Goal: Task Accomplishment & Management: Complete application form

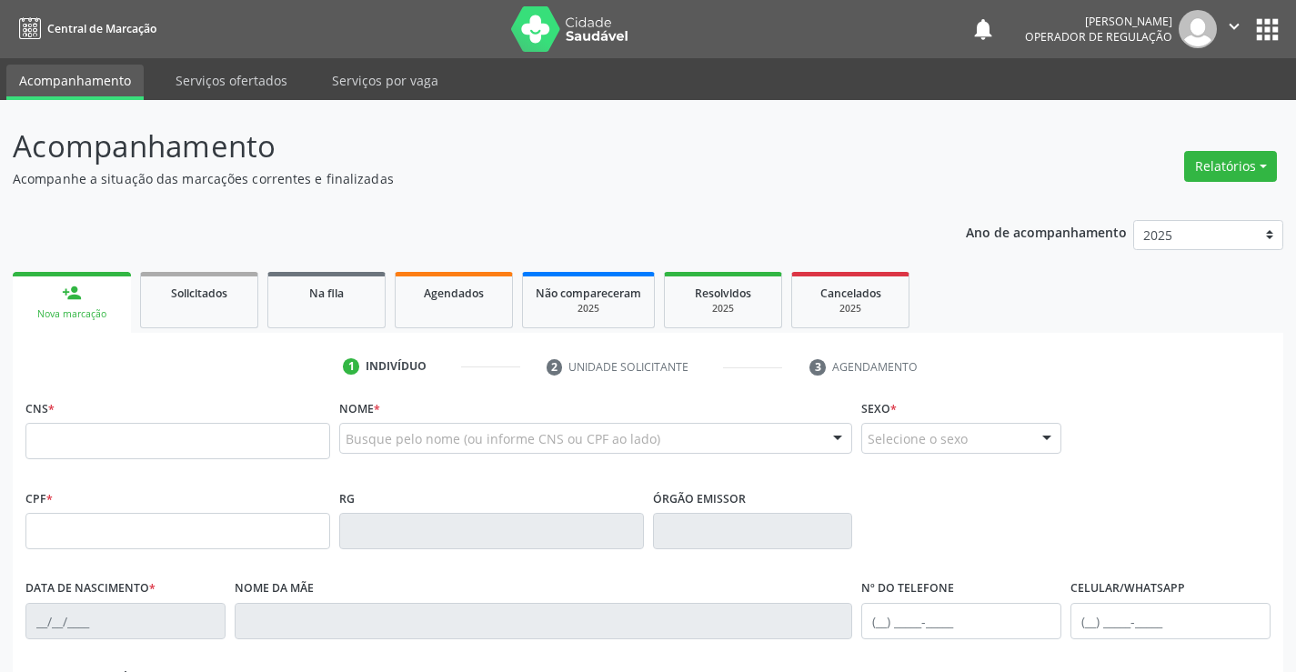
drag, startPoint x: 126, startPoint y: 443, endPoint x: 135, endPoint y: 438, distance: 9.8
click at [128, 440] on input "text" at bounding box center [177, 441] width 305 height 36
type input "705 0046 3875 8857"
type input "0255596804"
type input "[DATE]"
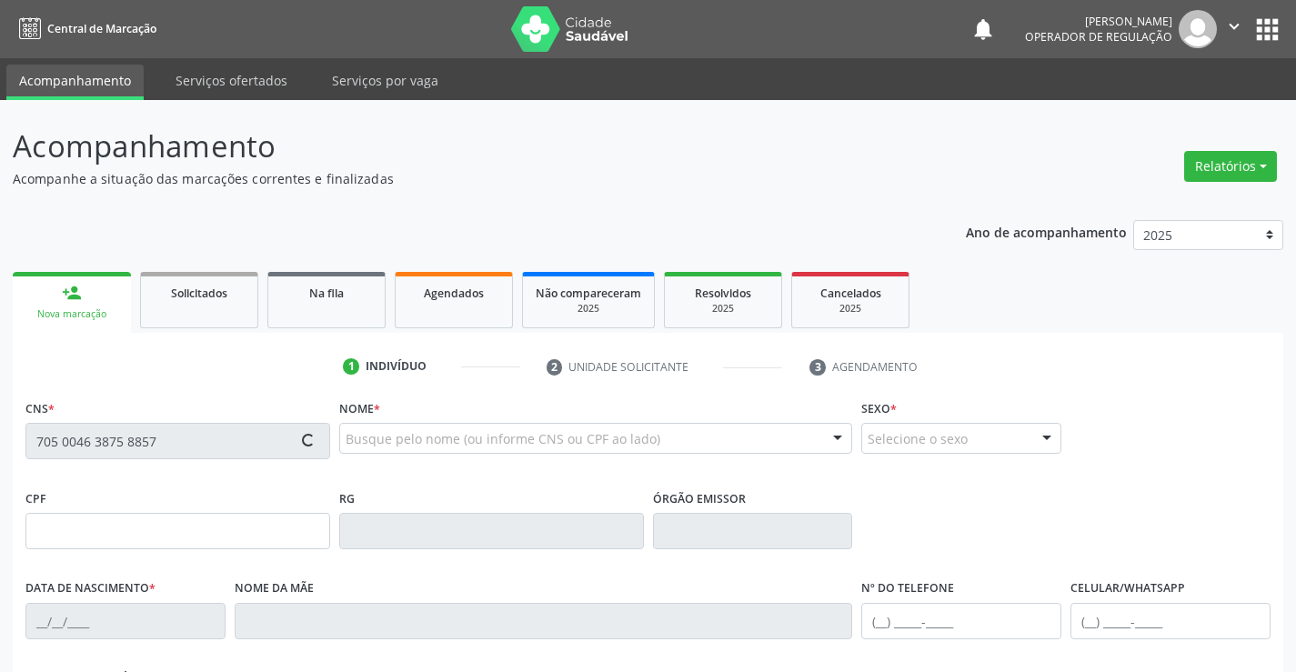
type input "[PHONE_NUMBER]"
type input "S/N"
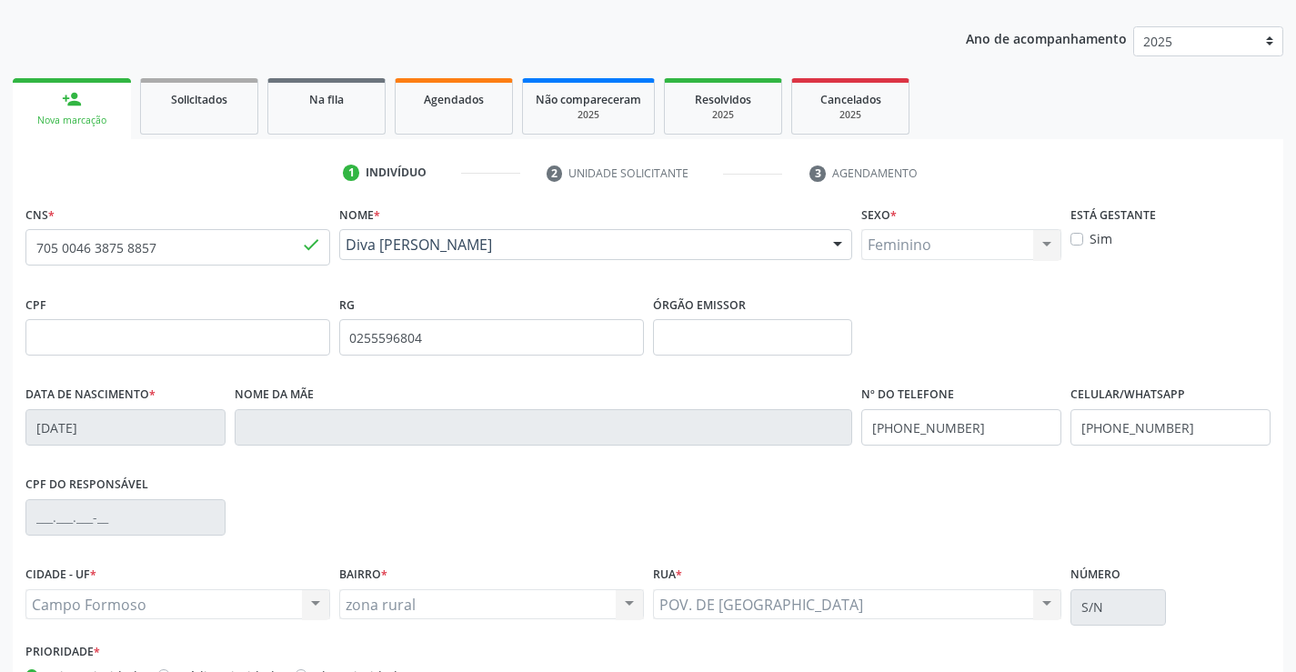
scroll to position [314, 0]
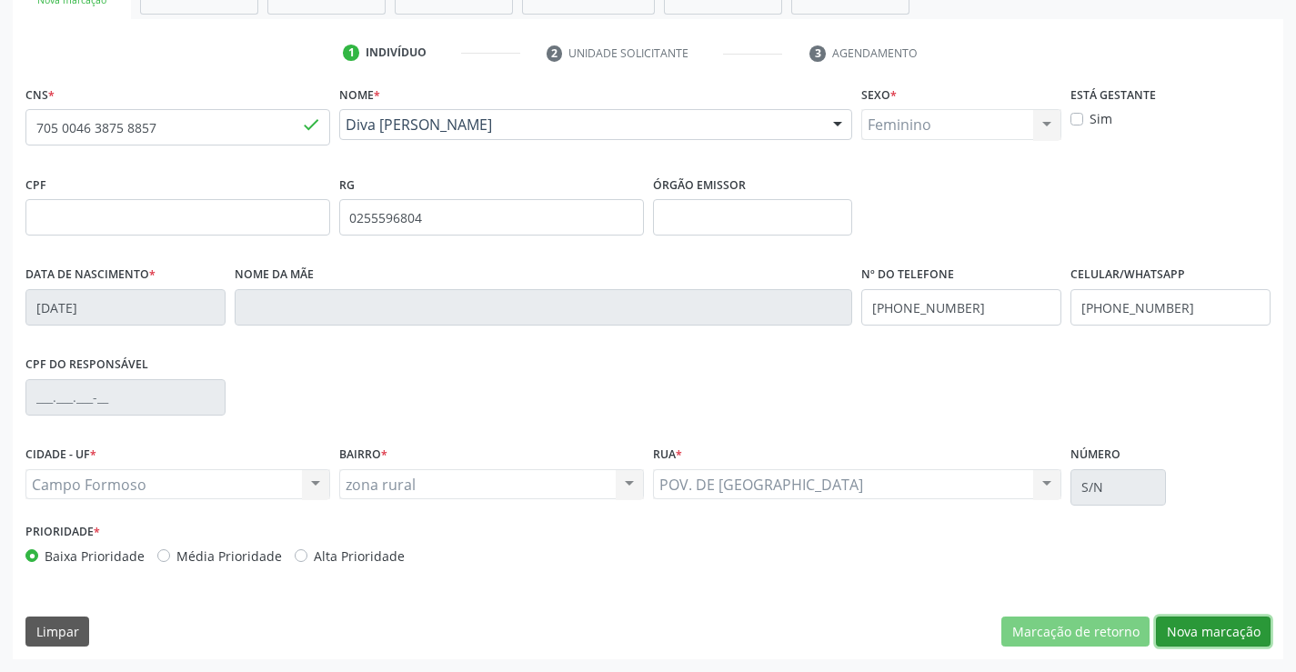
click at [1192, 628] on button "Nova marcação" at bounding box center [1213, 632] width 115 height 31
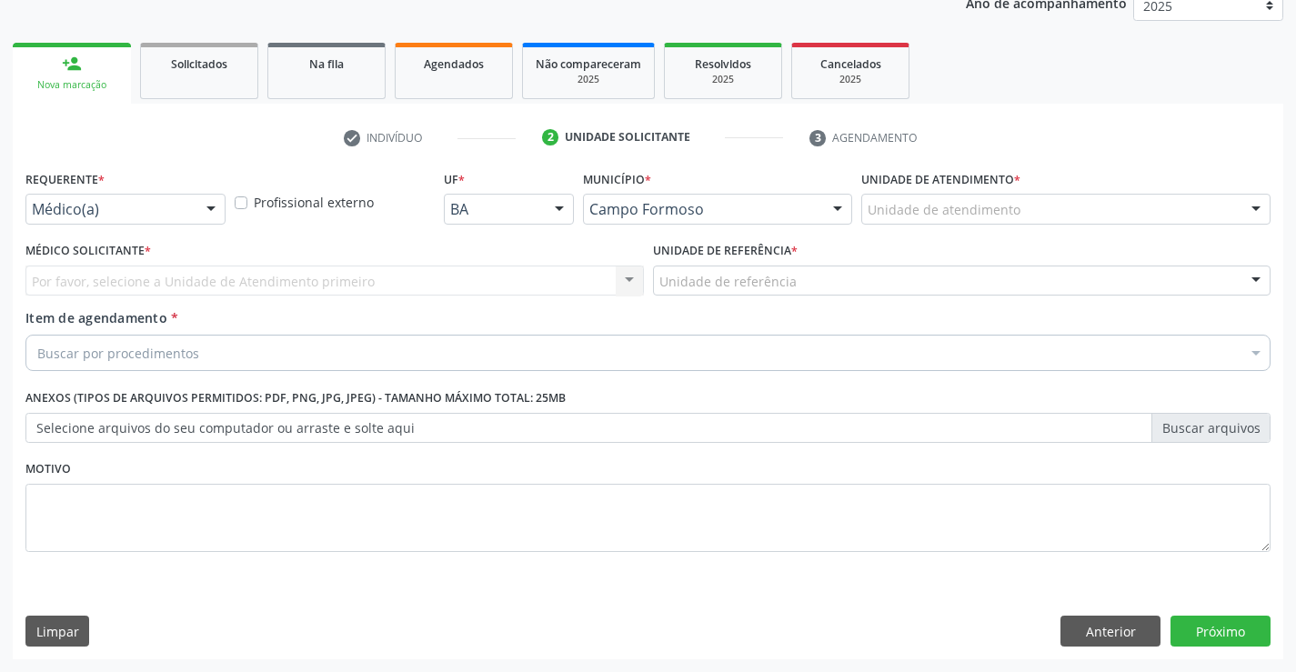
scroll to position [229, 0]
click at [133, 197] on div "Médico(a)" at bounding box center [125, 209] width 200 height 31
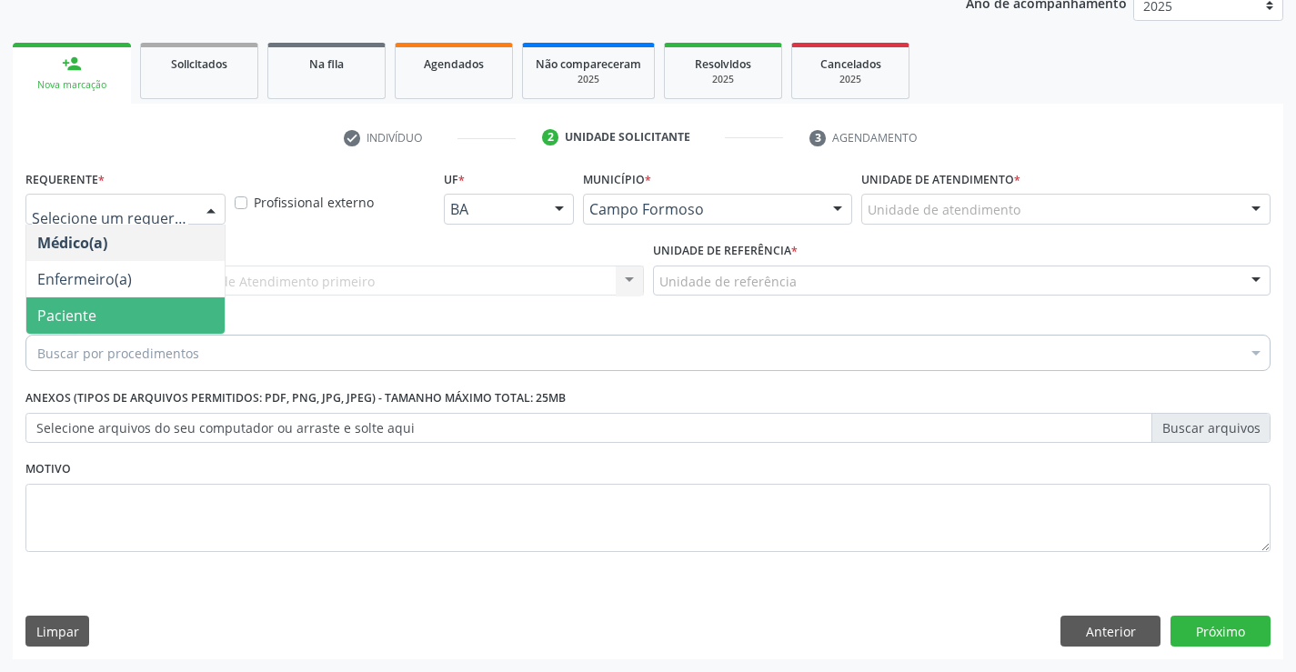
click at [66, 318] on span "Paciente" at bounding box center [66, 316] width 59 height 20
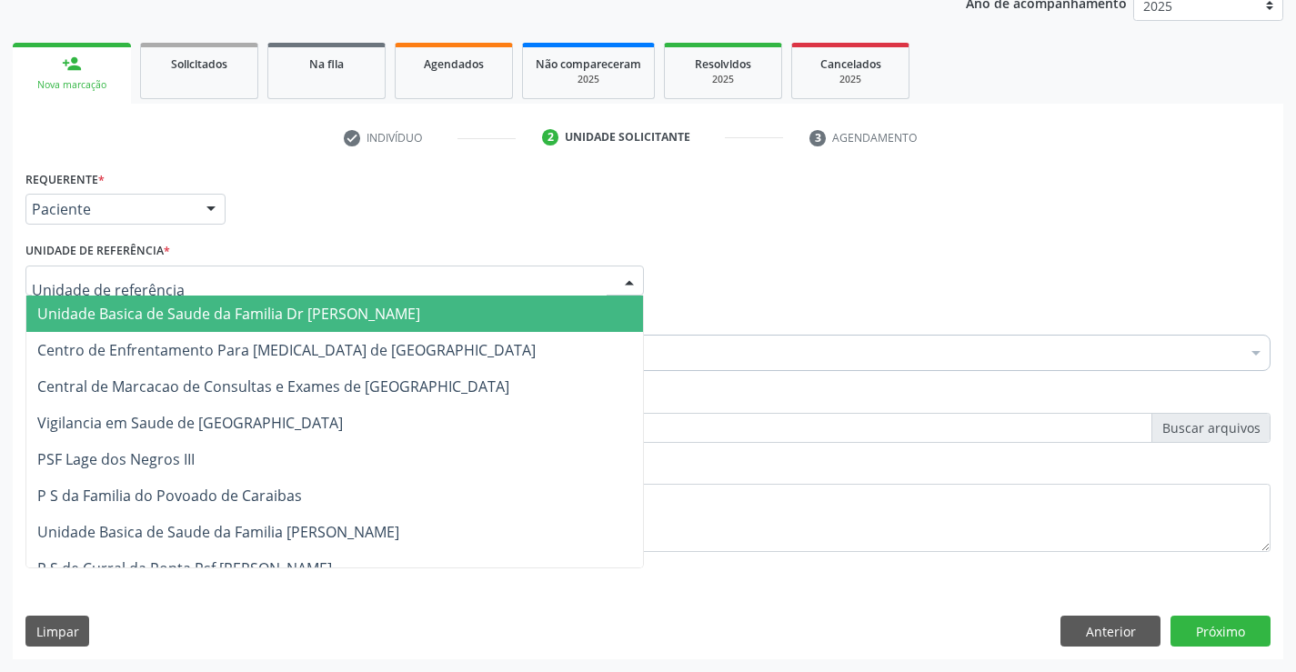
click at [162, 311] on span "Unidade Basica de Saude da Familia Dr [PERSON_NAME]" at bounding box center [228, 314] width 383 height 20
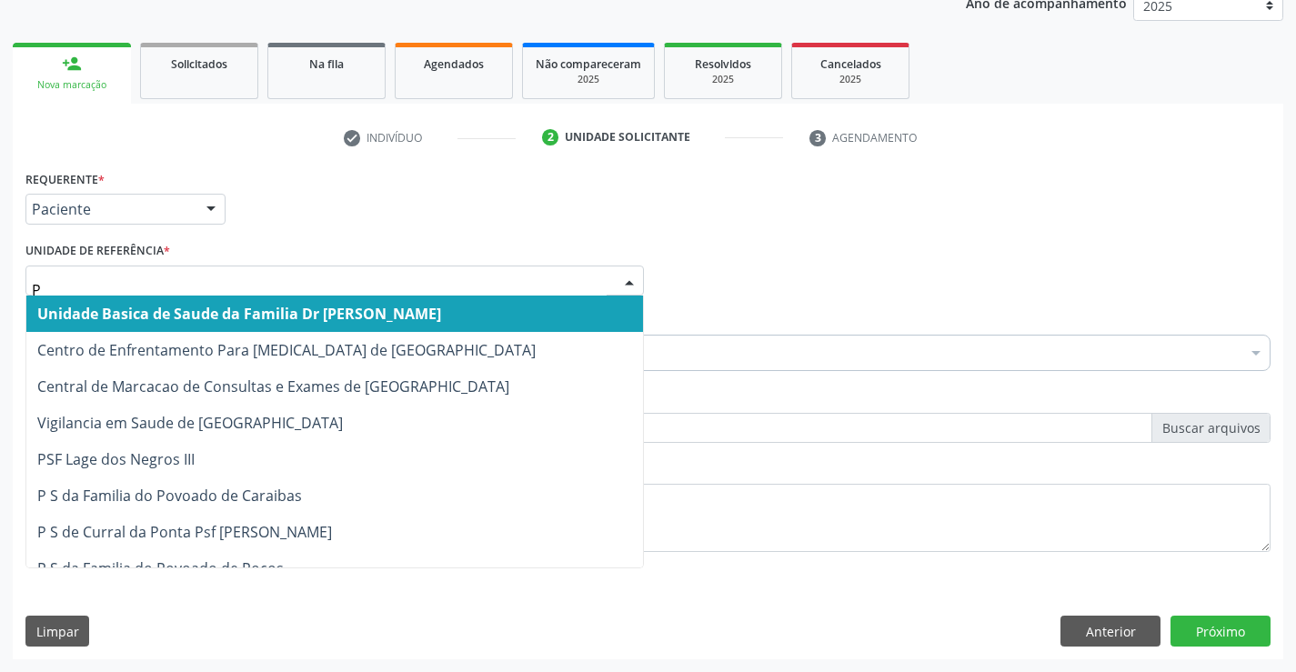
type input "PO"
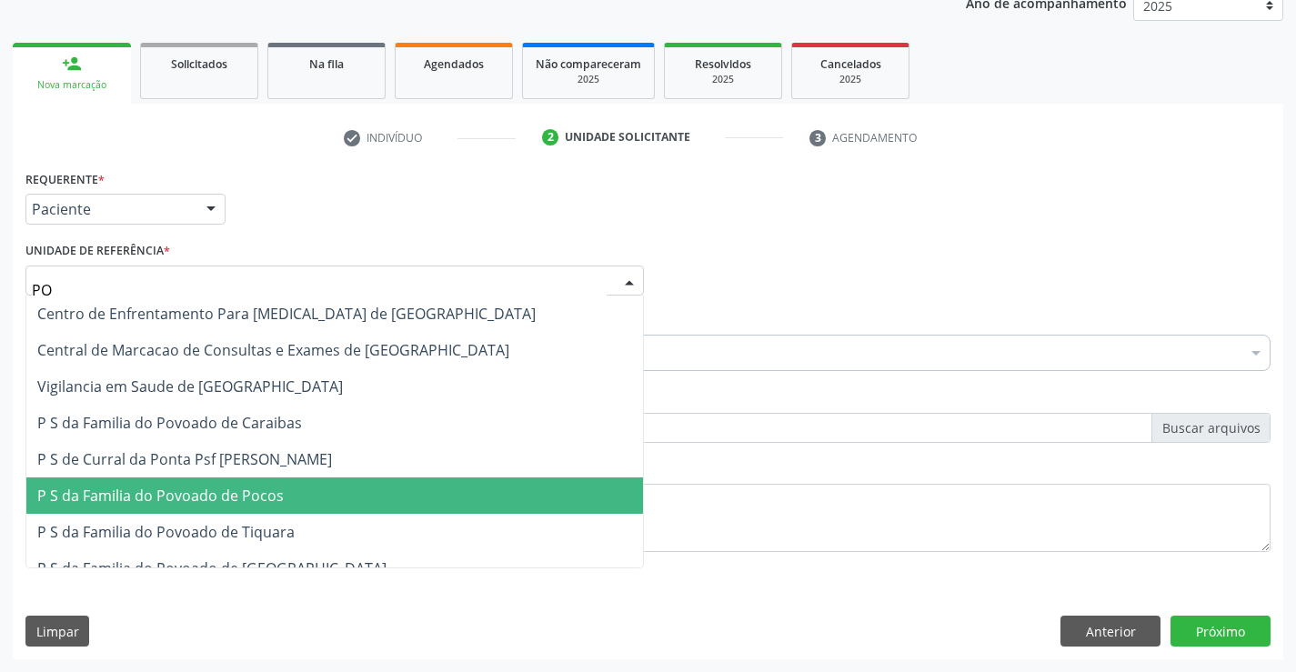
click at [93, 498] on span "P S da Familia do Povoado de Pocos" at bounding box center [160, 496] width 247 height 20
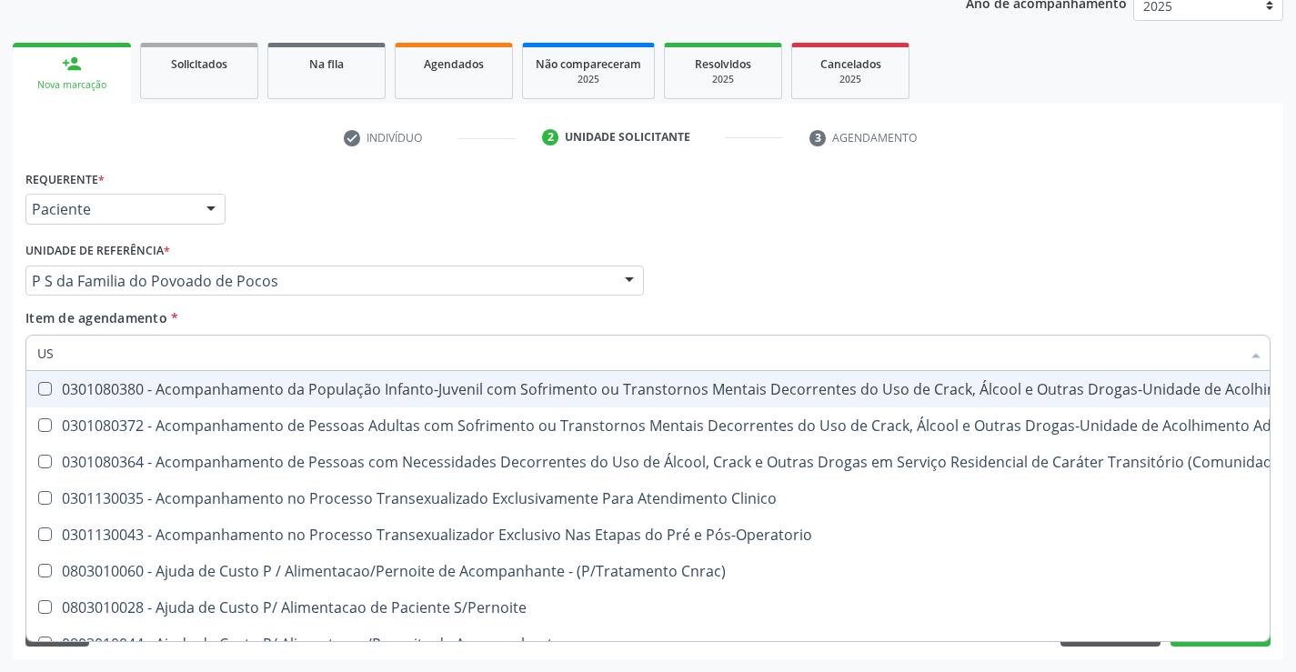
type input "USG"
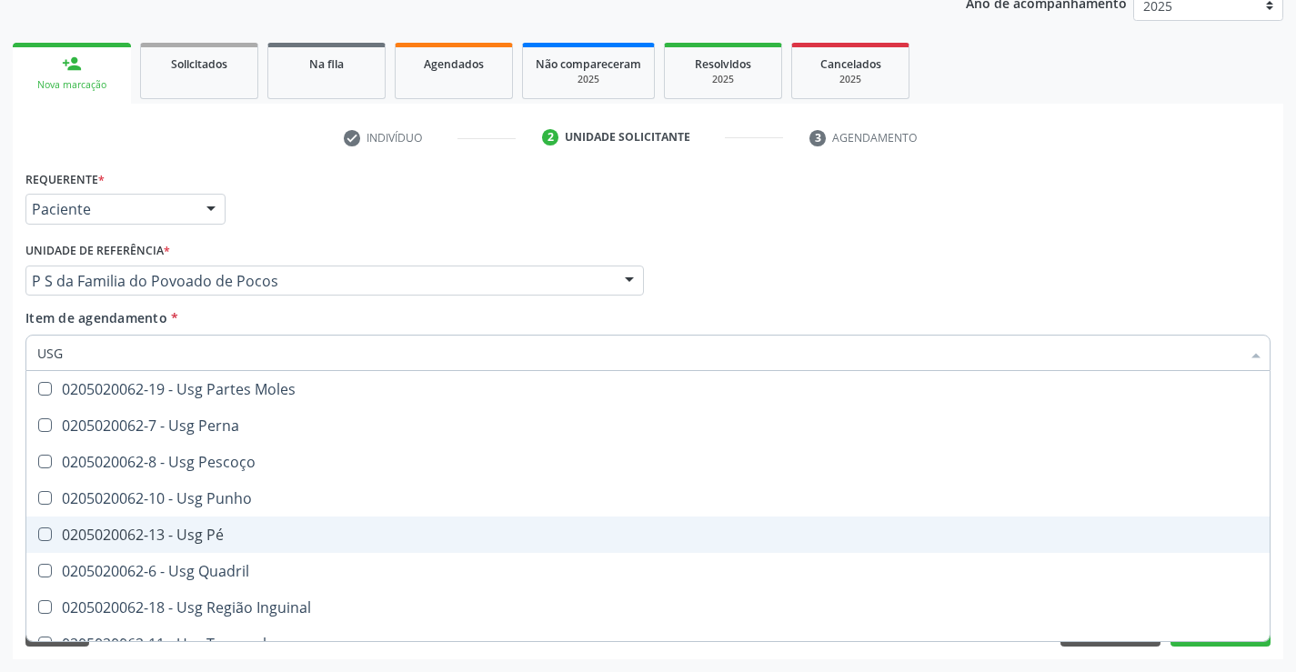
scroll to position [273, 0]
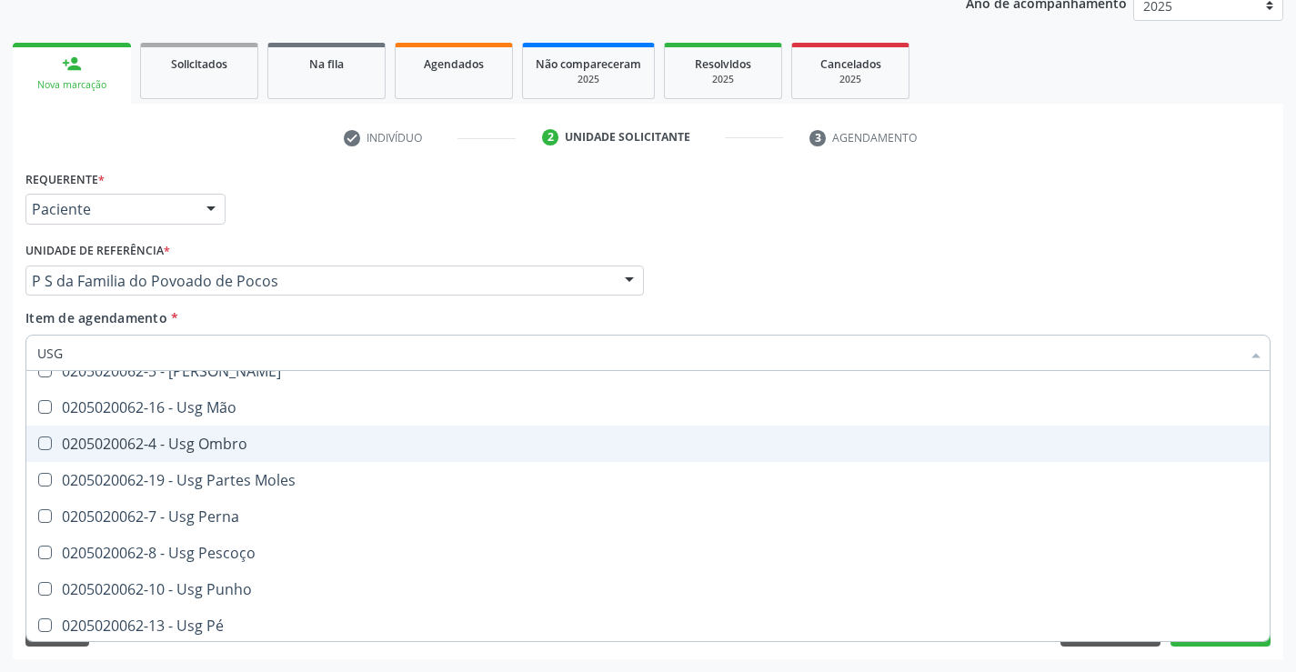
click at [205, 438] on div "0205020062-4 - Usg Ombro" at bounding box center [648, 444] width 1222 height 15
checkbox Ombro "true"
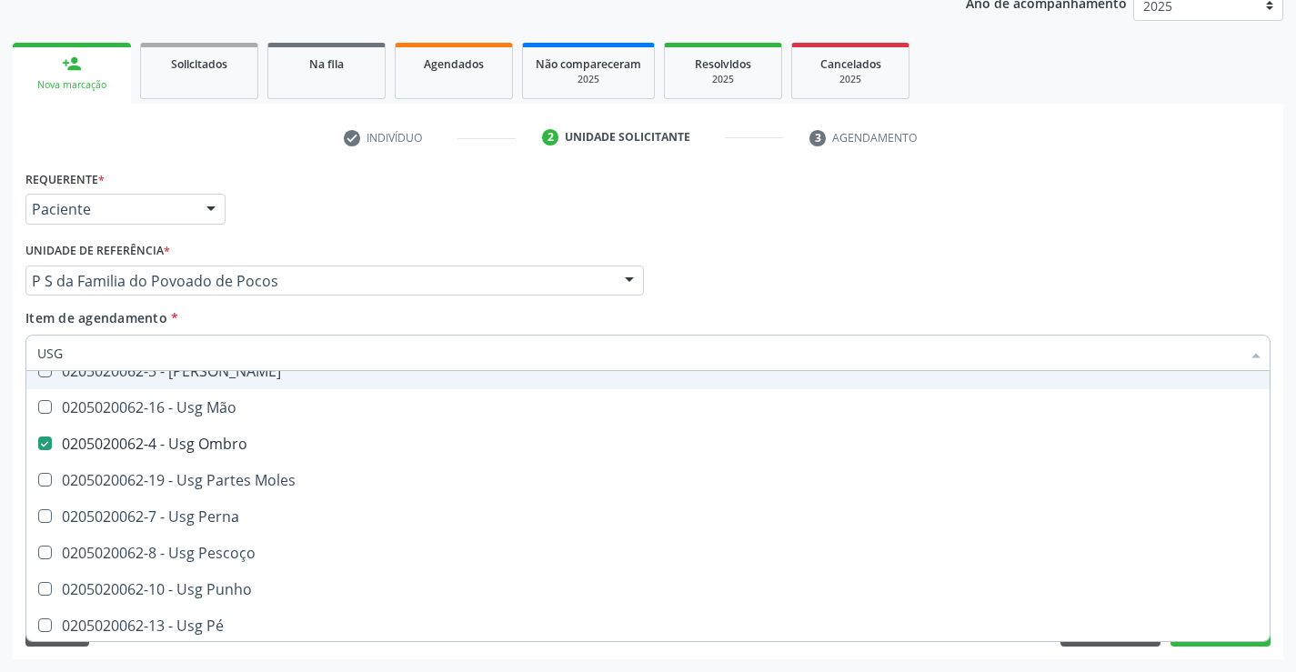
type input "USG"
click at [293, 307] on div "Unidade de referência * P S da Familia do Povoado de Pocos Unidade Basica de Sa…" at bounding box center [335, 272] width 628 height 71
checkbox Braço "true"
checkbox Ombro "false"
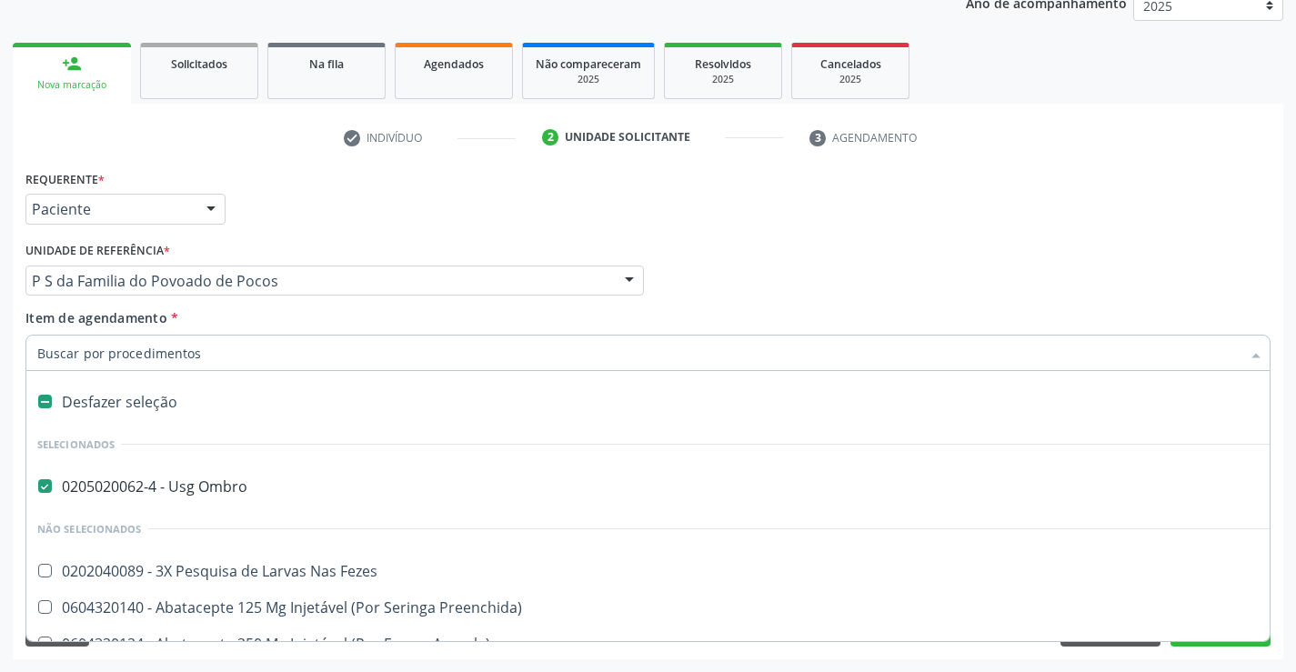
scroll to position [546, 0]
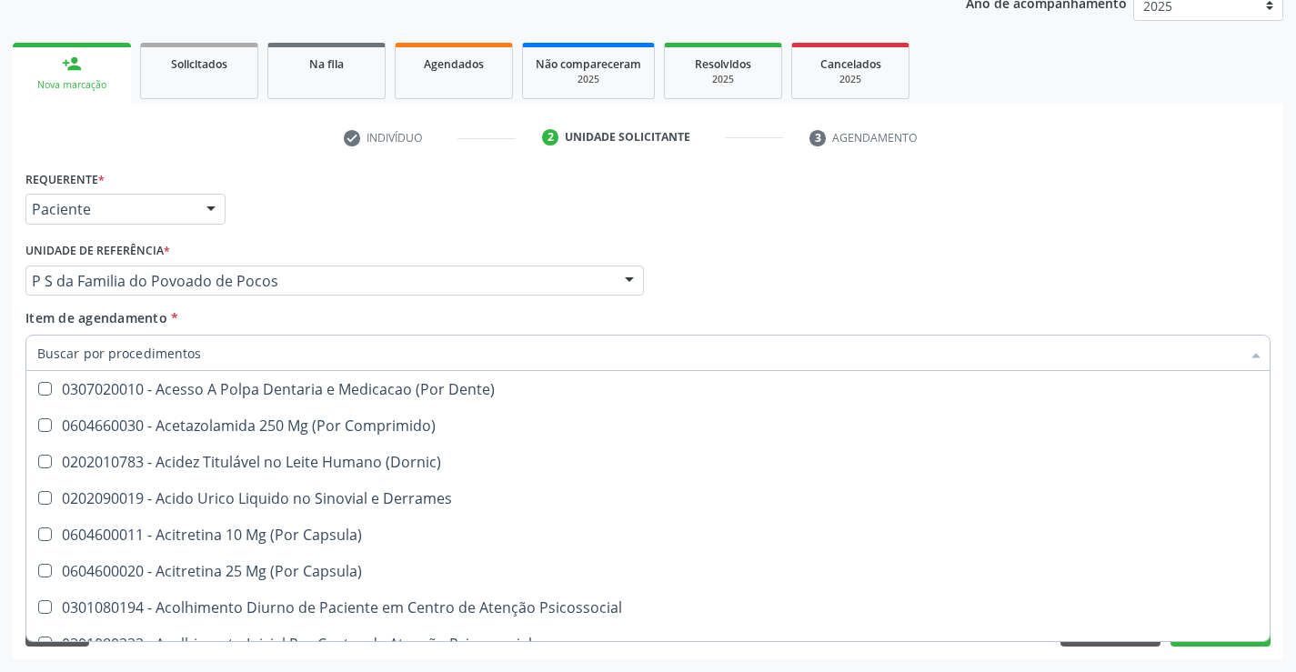
click at [1205, 657] on div "Requerente * Paciente Médico(a) Enfermeiro(a) Paciente Nenhum resultado encontr…" at bounding box center [648, 413] width 1271 height 494
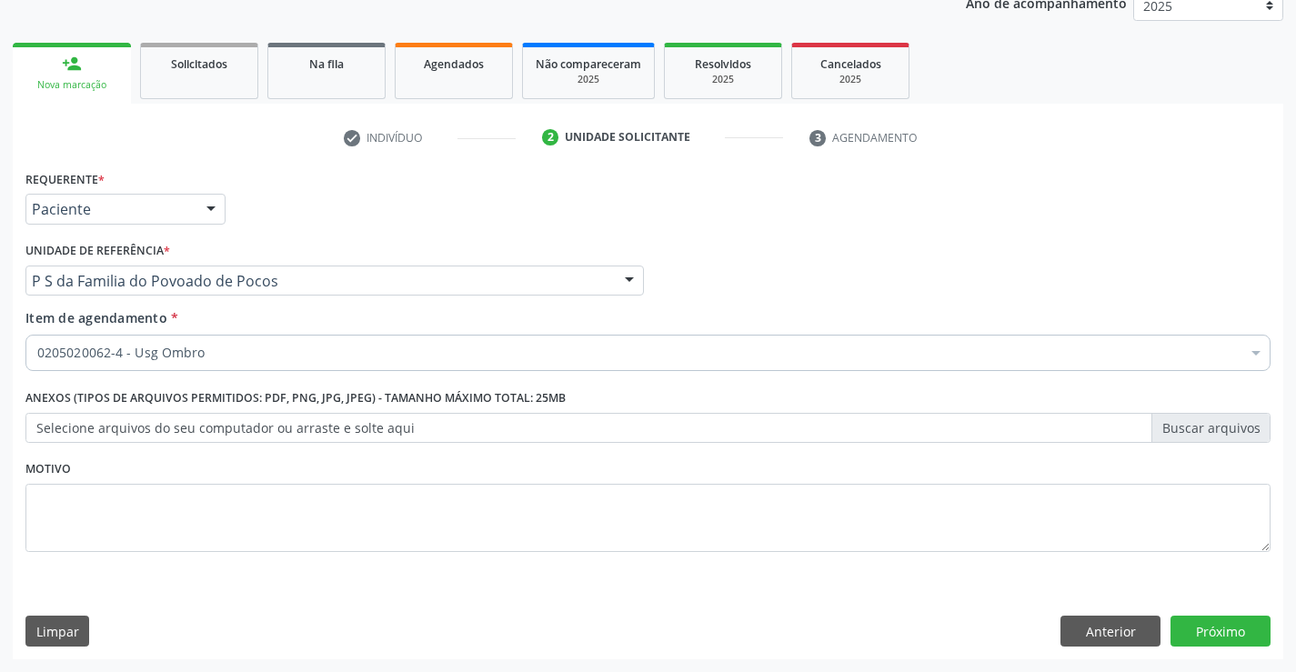
scroll to position [0, 0]
click at [1205, 634] on button "Próximo" at bounding box center [1221, 631] width 100 height 31
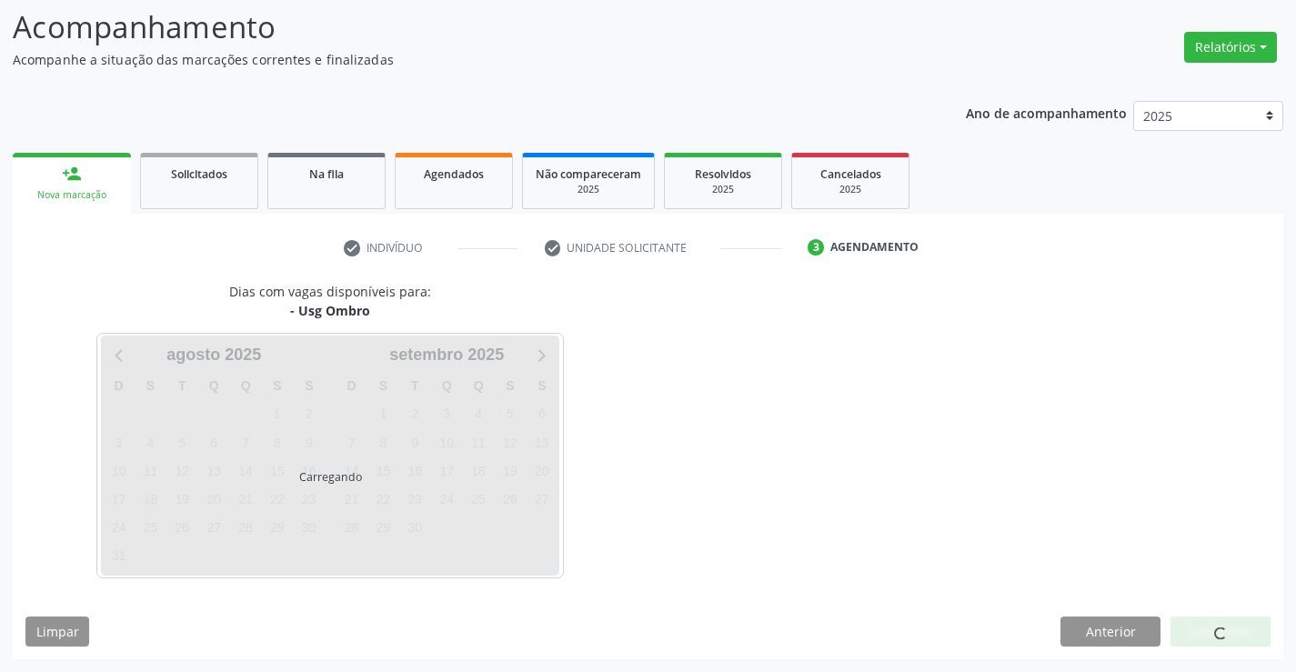
scroll to position [119, 0]
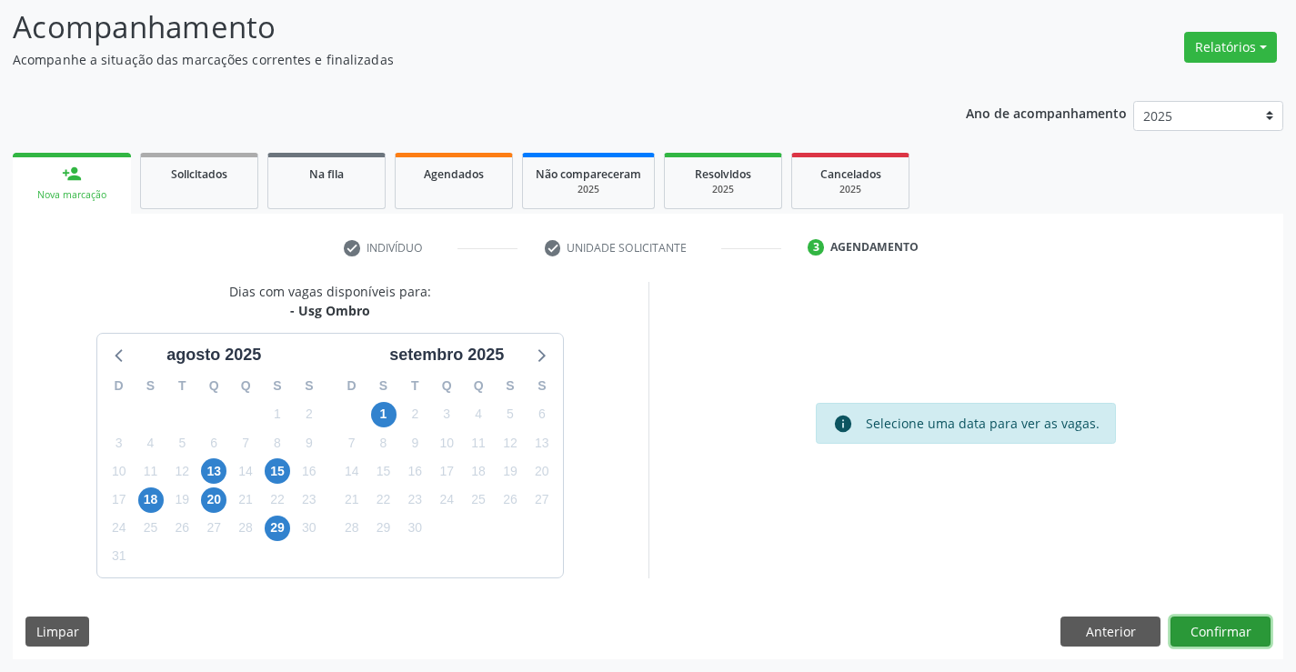
click at [1208, 638] on button "Confirmar" at bounding box center [1221, 632] width 100 height 31
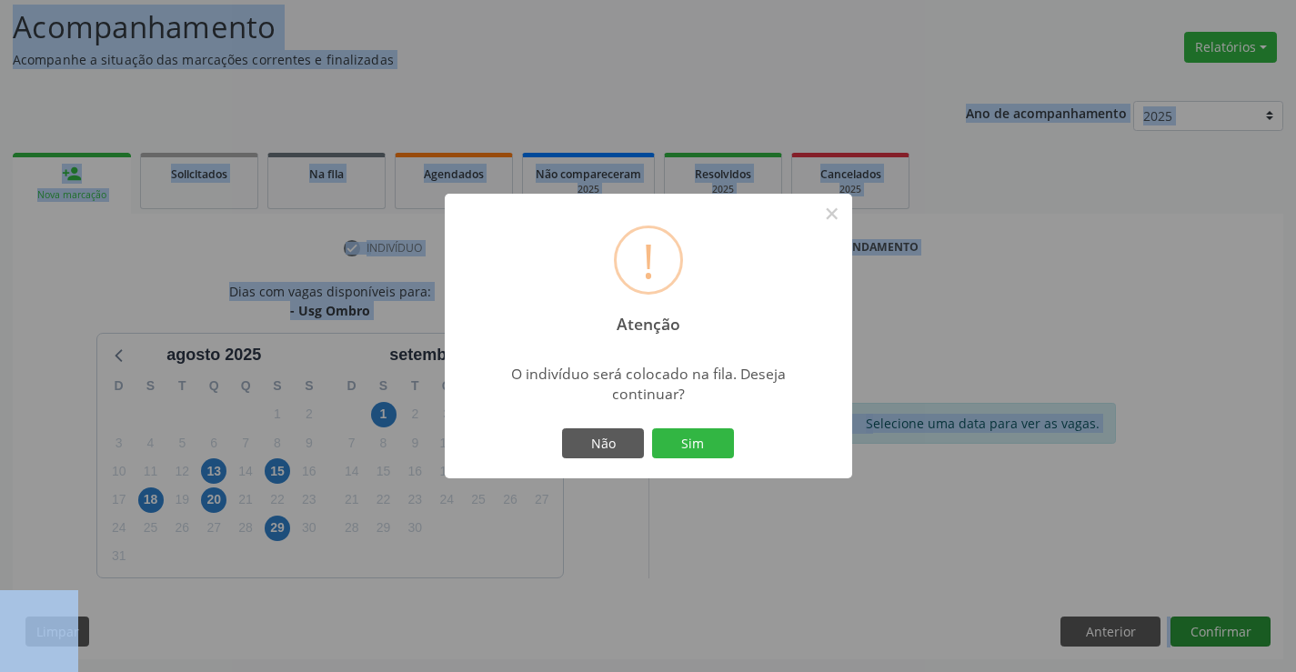
click at [1208, 638] on div "! Atenção × O indivíduo será colocado na fila. Deseja continuar? Não Sim" at bounding box center [648, 336] width 1296 height 672
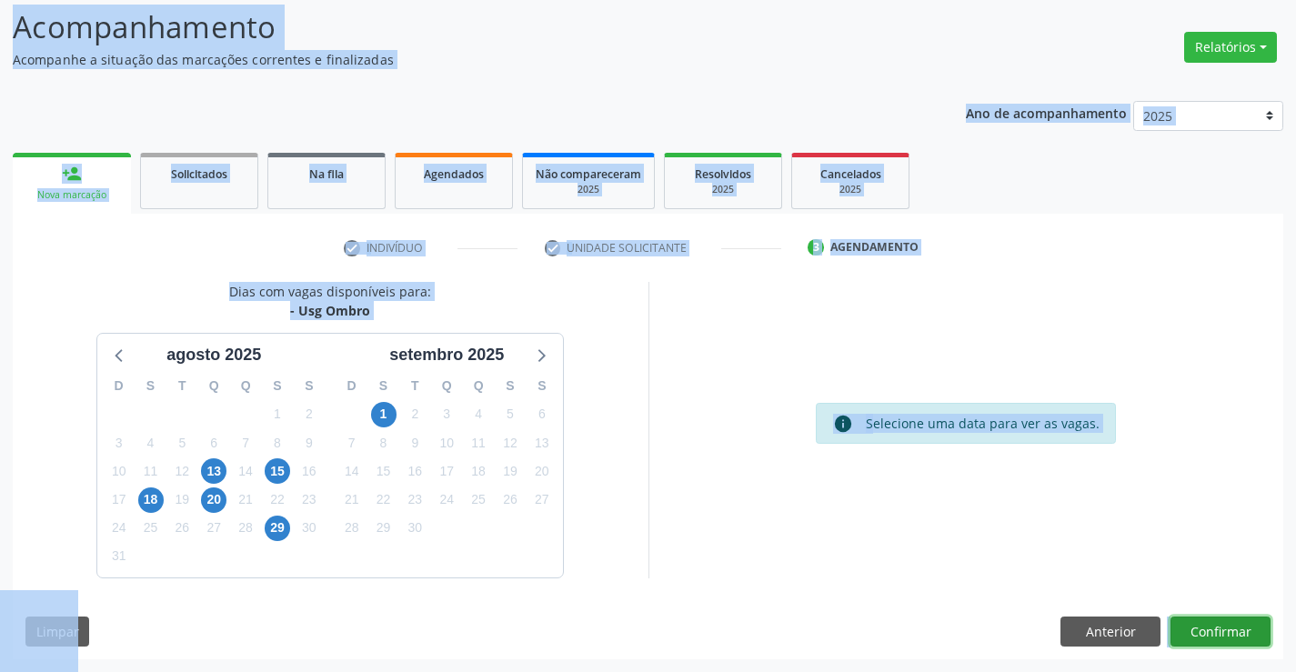
click at [1199, 631] on button "Confirmar" at bounding box center [1221, 632] width 100 height 31
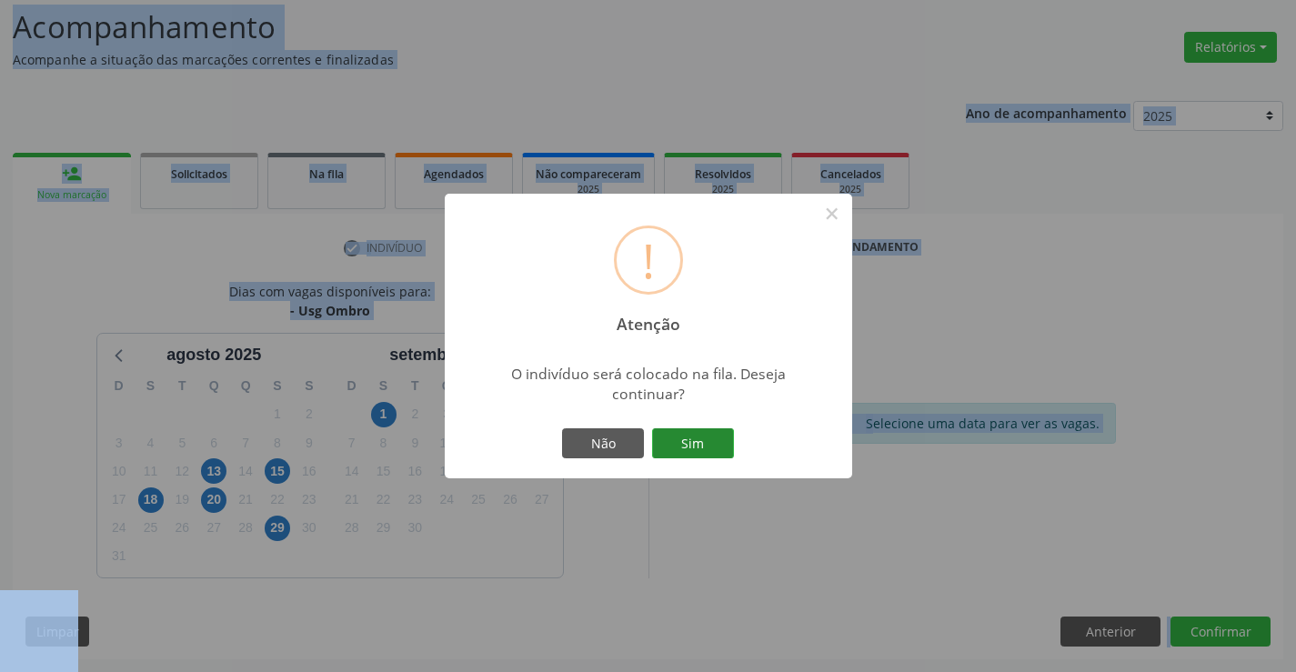
click at [682, 433] on button "Sim" at bounding box center [693, 444] width 82 height 31
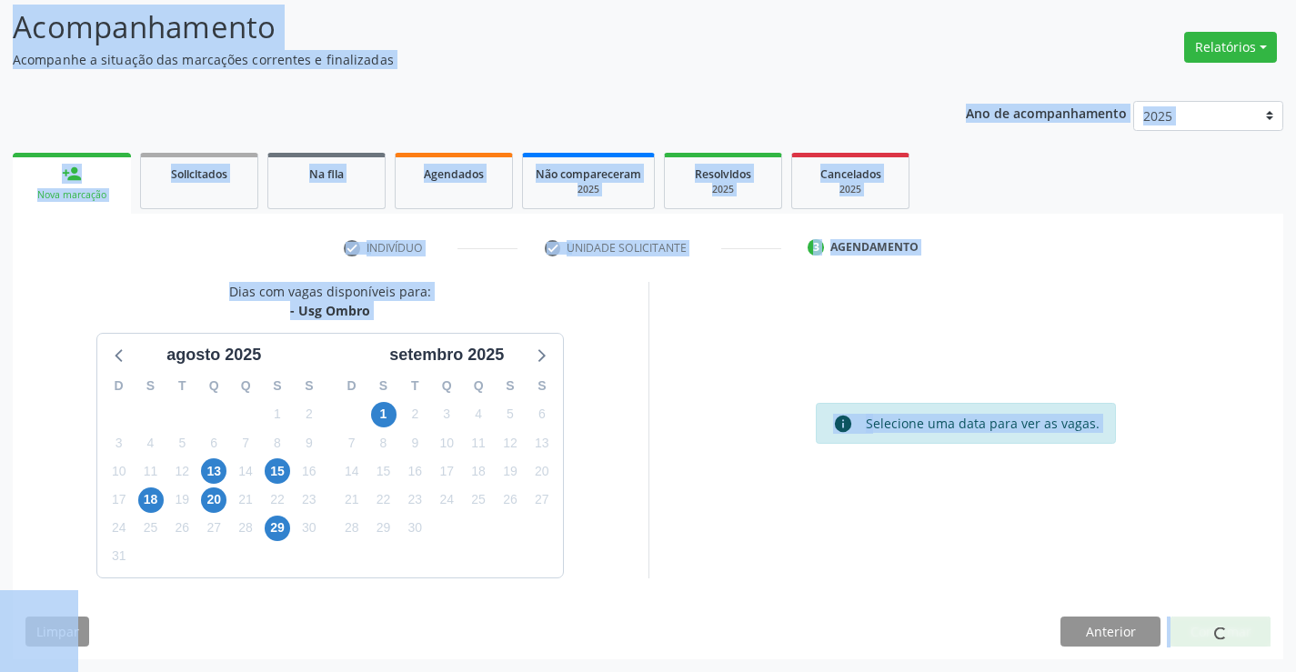
scroll to position [0, 0]
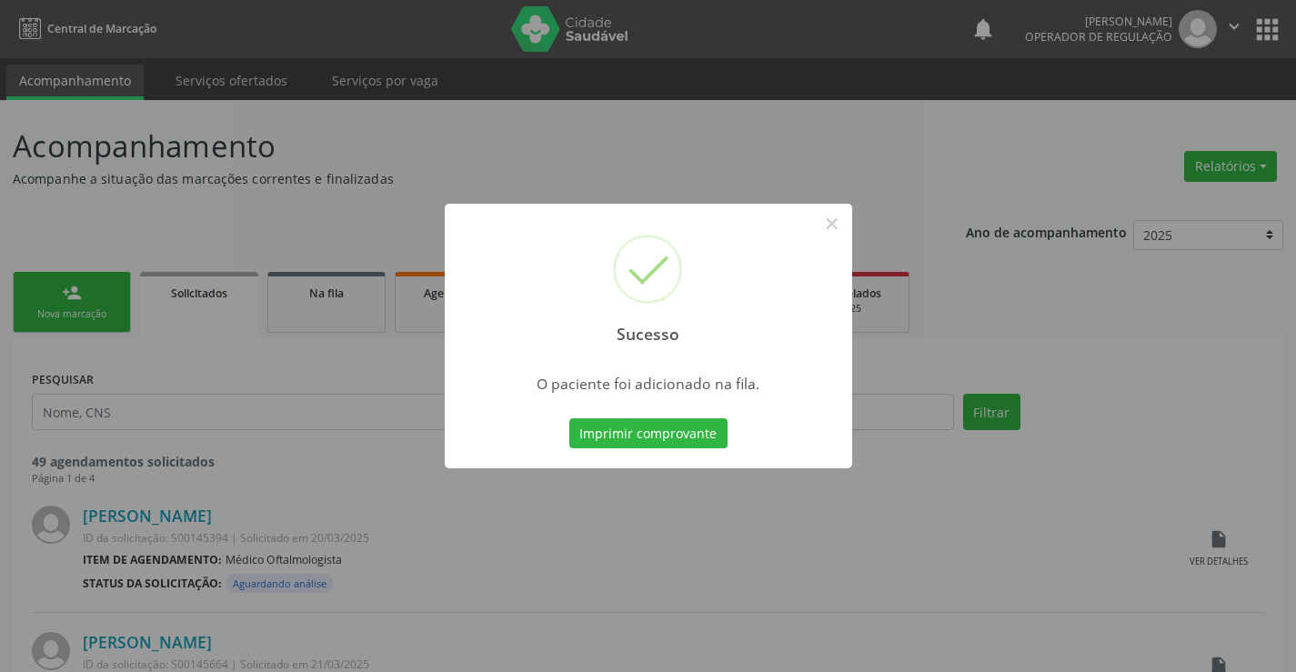
click at [570, 419] on button "Imprimir comprovante" at bounding box center [649, 434] width 158 height 31
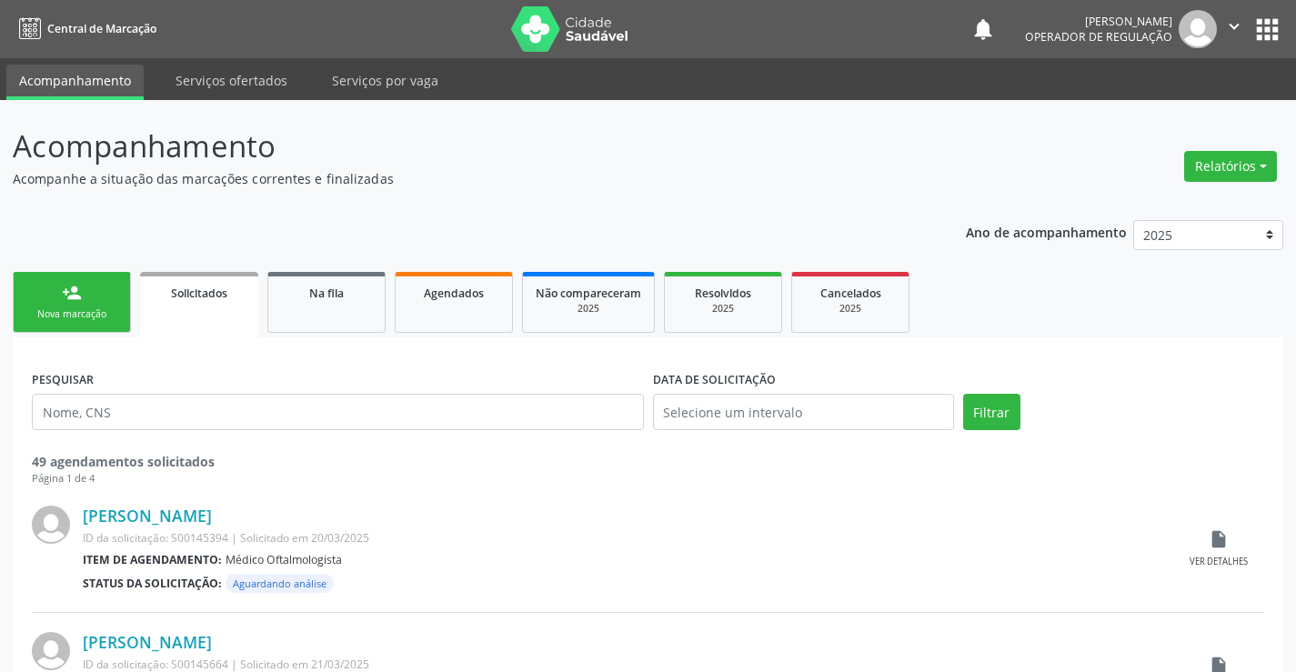
click at [76, 310] on div "Nova marcação" at bounding box center [71, 315] width 91 height 14
